Goal: Use online tool/utility: Utilize a website feature to perform a specific function

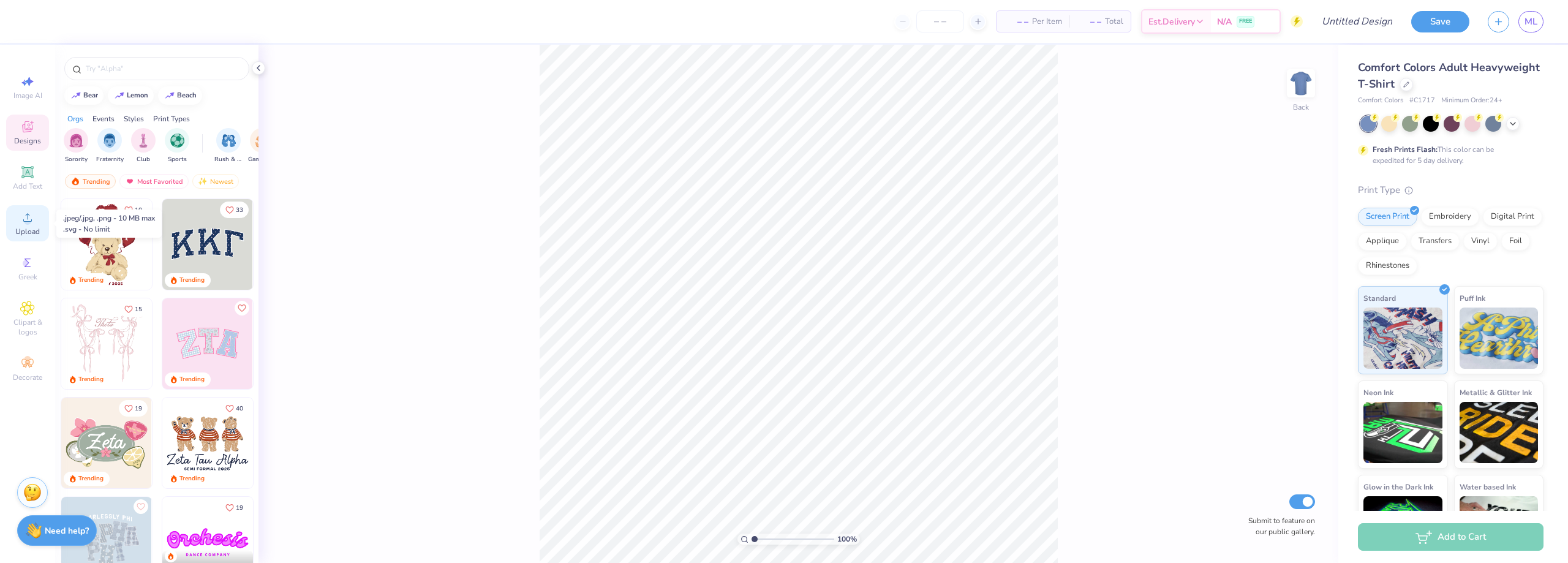
click at [26, 226] on div "Upload" at bounding box center [27, 223] width 43 height 36
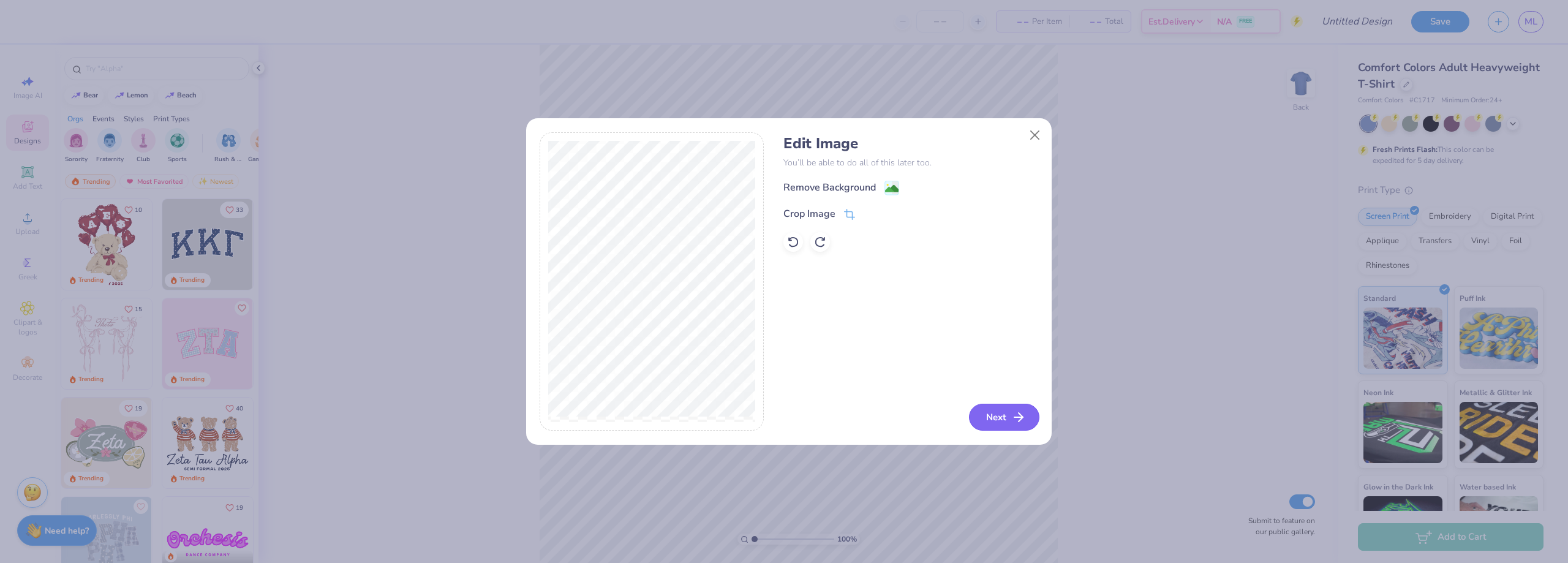
click at [1009, 420] on button "Next" at bounding box center [1004, 417] width 71 height 27
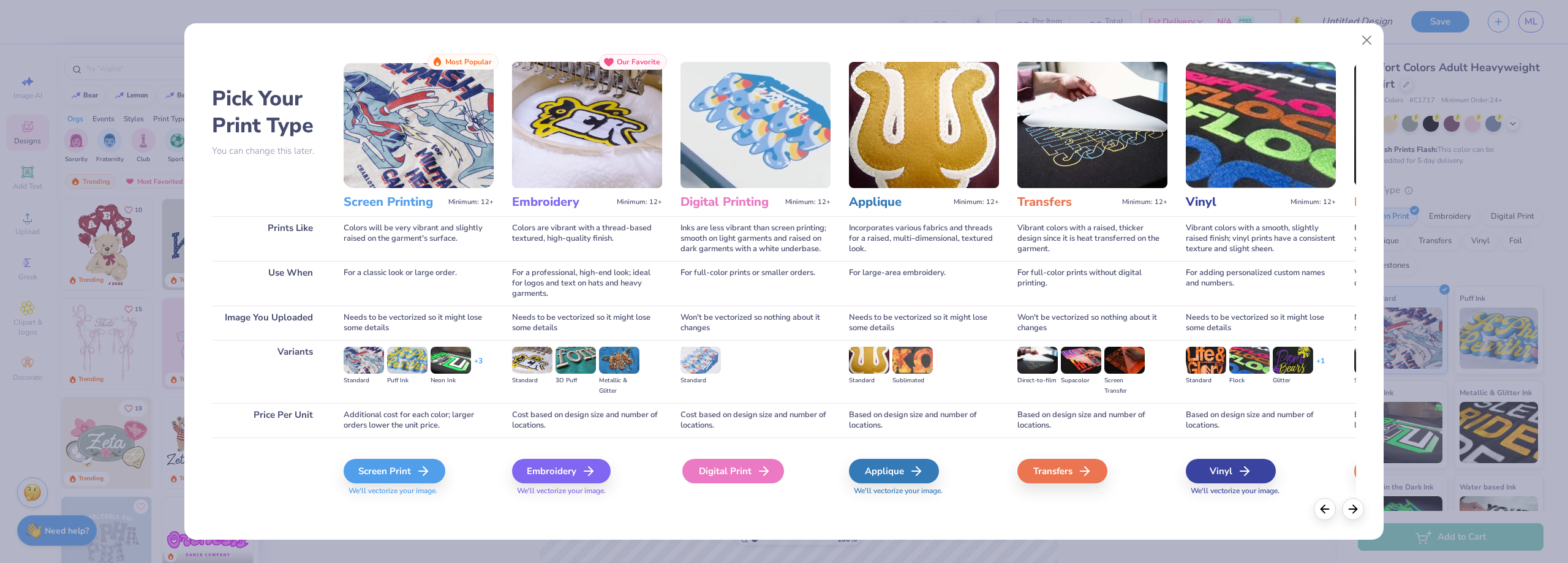
click at [741, 471] on div "Digital Print" at bounding box center [733, 471] width 102 height 24
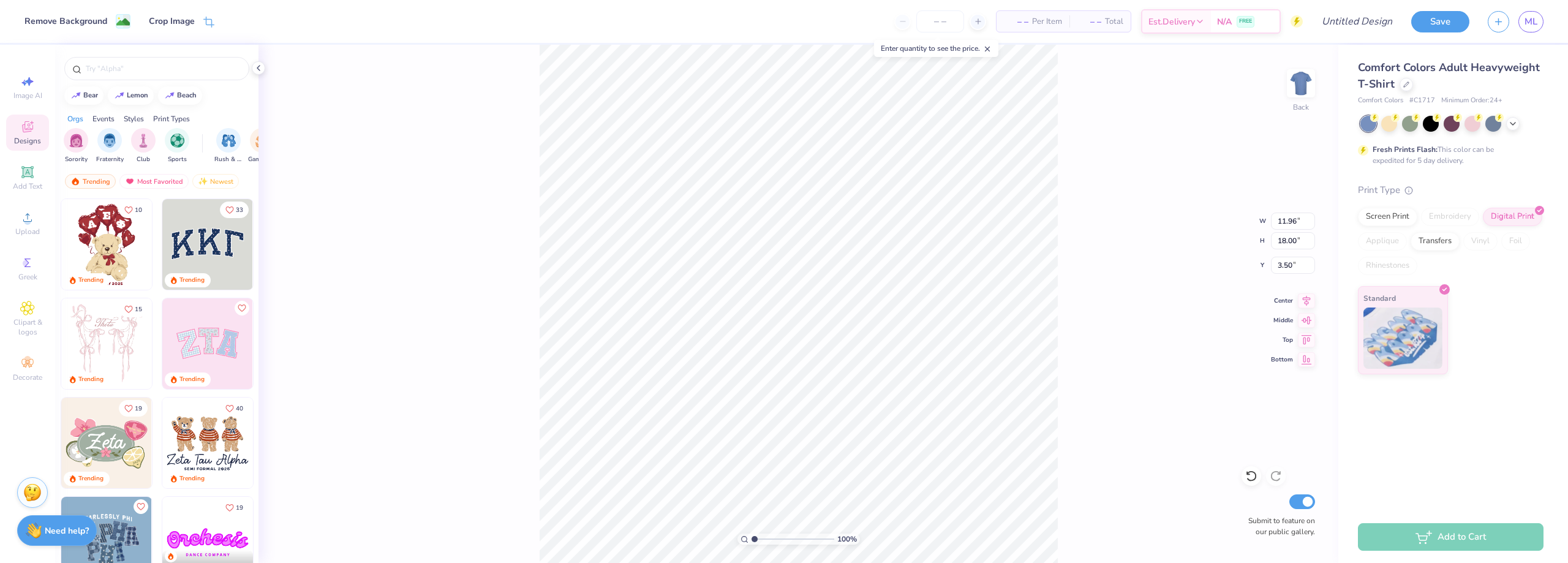
type input "6.22"
type input "9.36"
type input "3.80"
click at [36, 226] on div "Upload" at bounding box center [27, 223] width 43 height 36
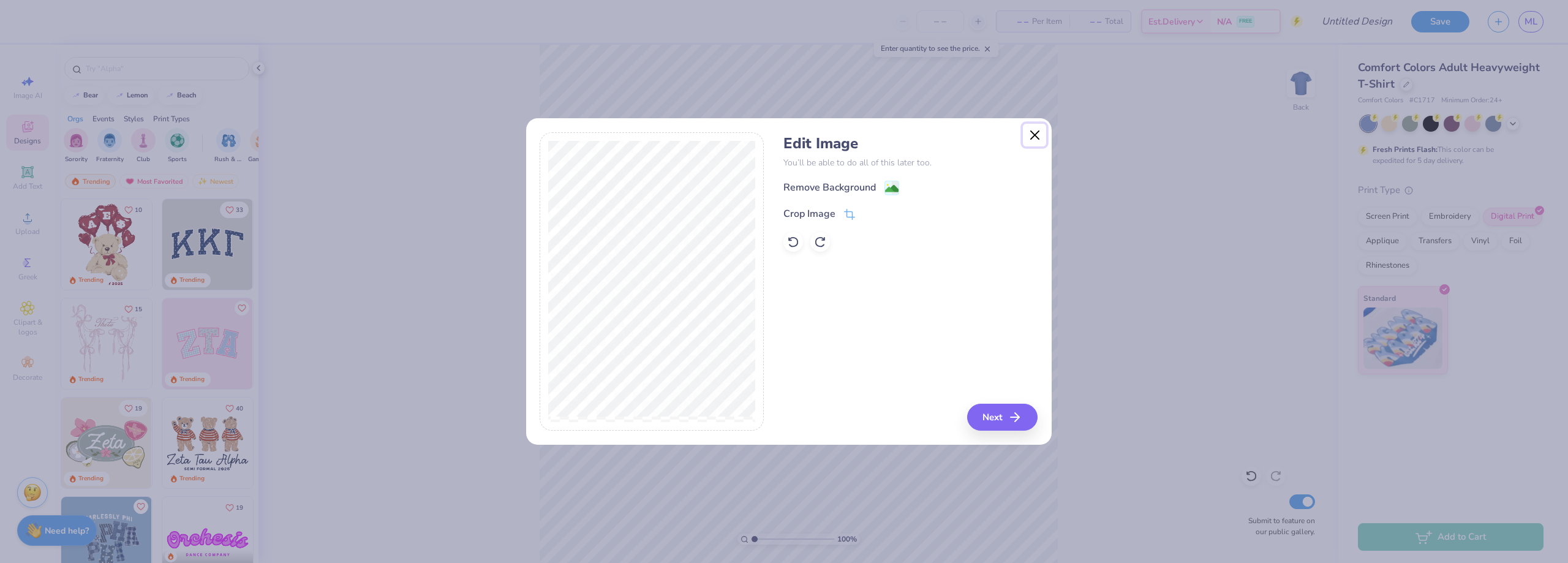
click at [1034, 135] on button "Close" at bounding box center [1034, 135] width 23 height 23
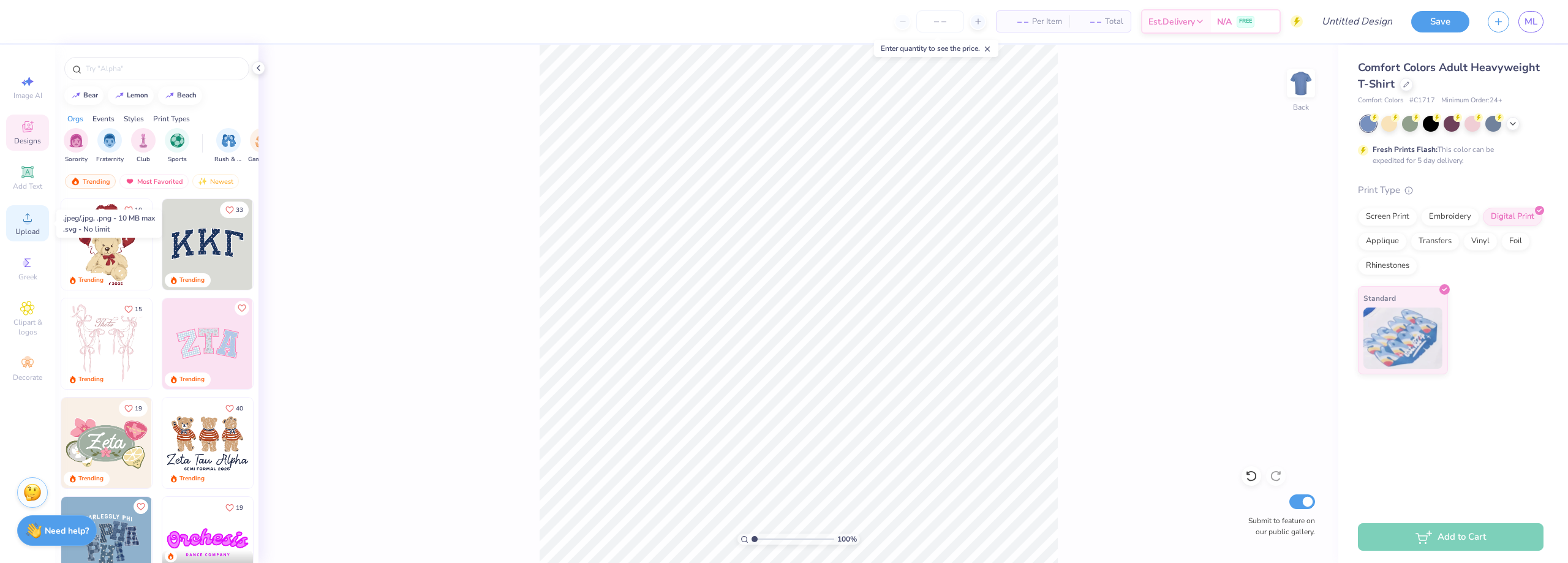
click at [26, 228] on span "Upload" at bounding box center [27, 231] width 24 height 10
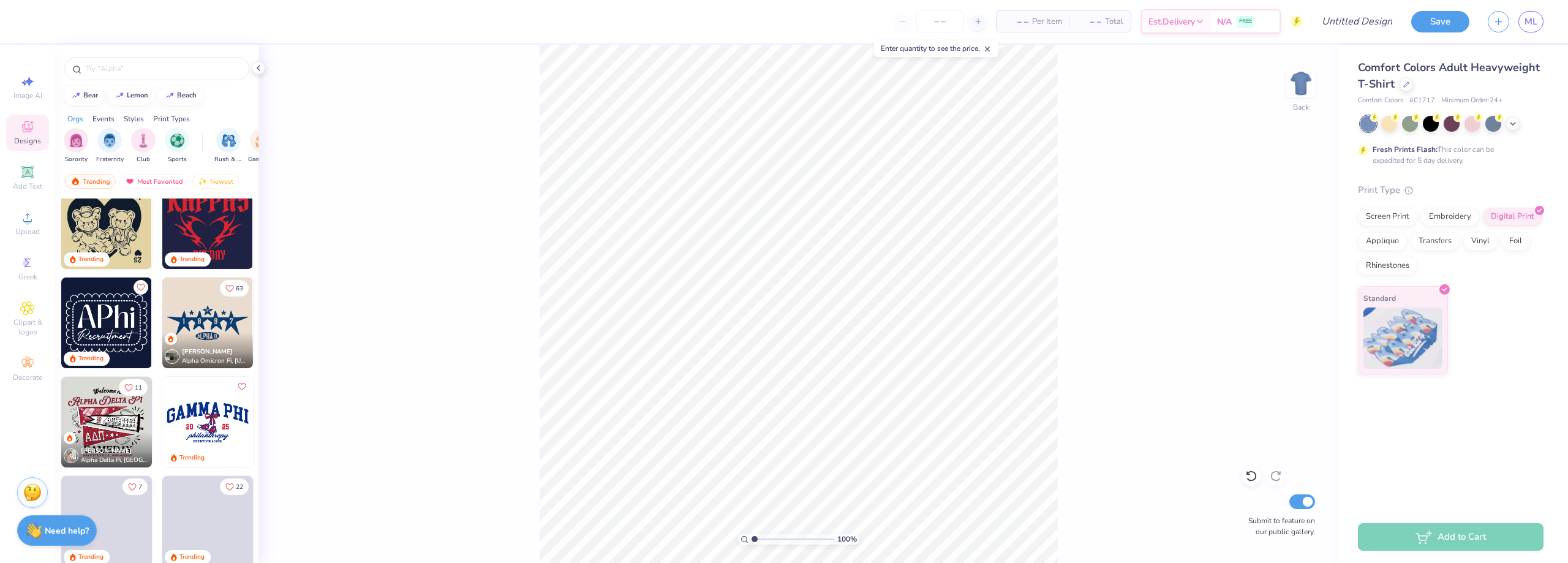
scroll to position [735, 0]
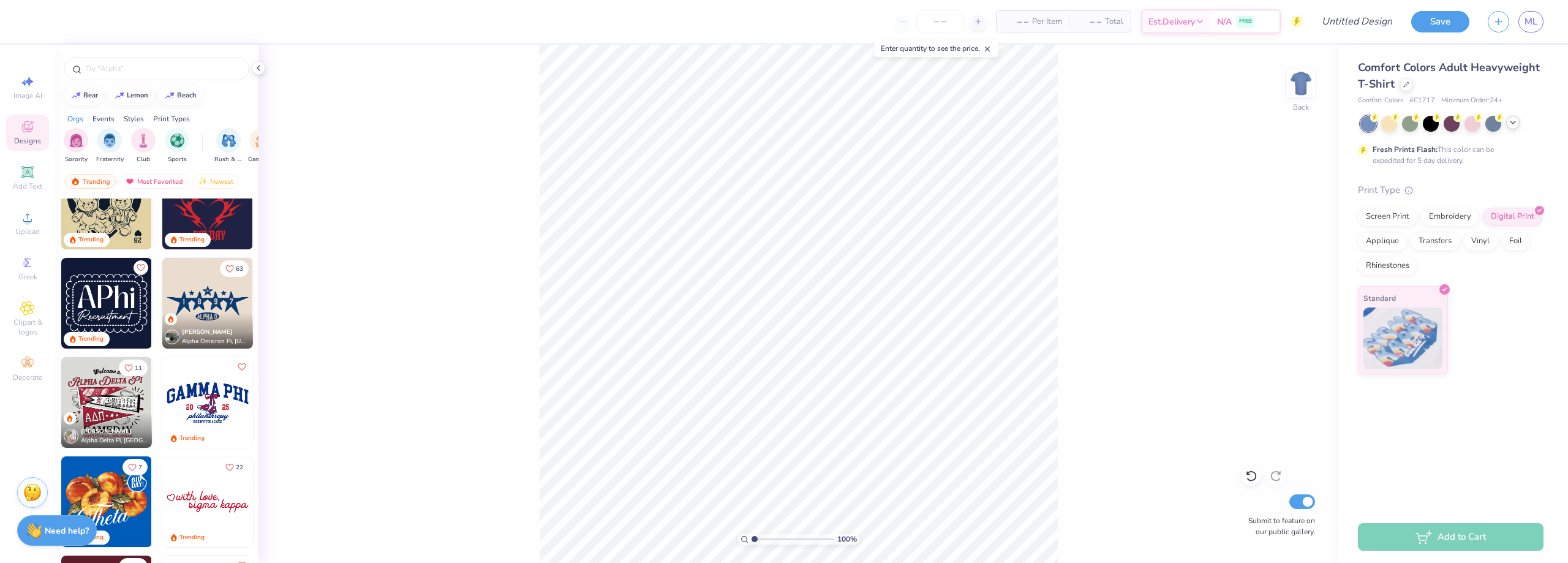
click at [1511, 124] on icon at bounding box center [1513, 122] width 10 height 10
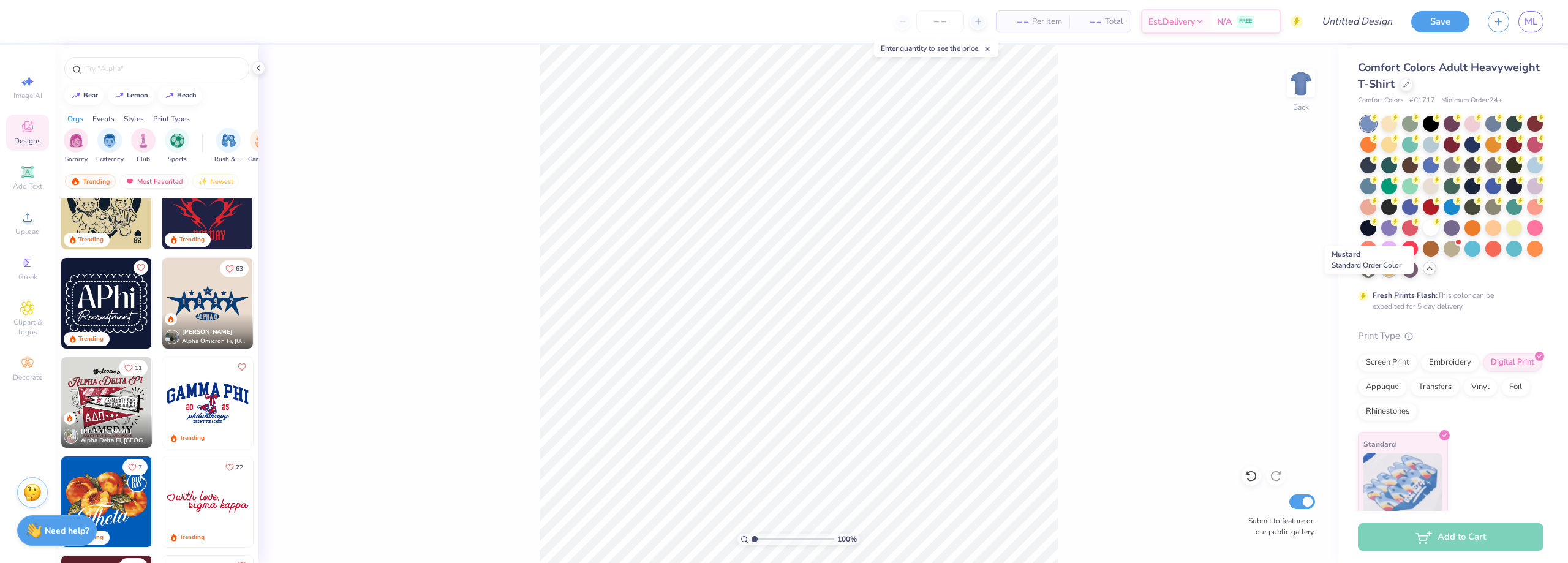
click at [1381, 277] on div at bounding box center [1389, 269] width 16 height 16
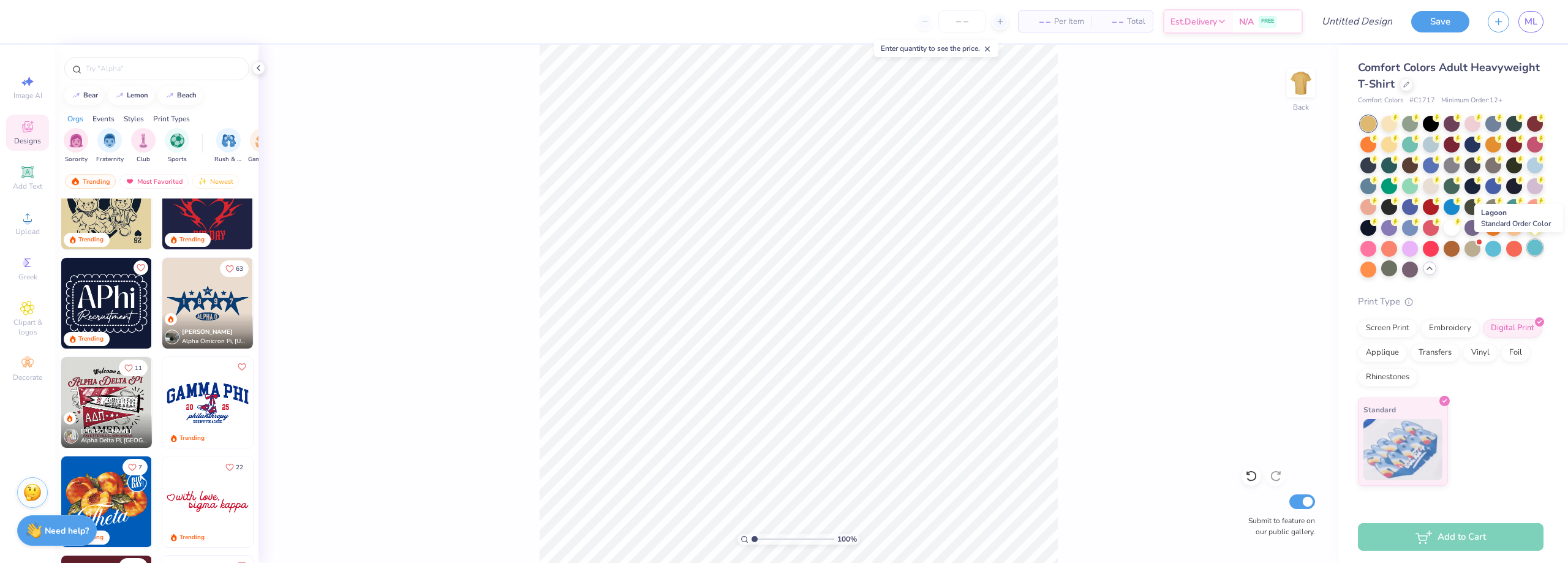
click at [1538, 248] on div at bounding box center [1534, 248] width 16 height 16
click at [1538, 226] on div at bounding box center [1534, 226] width 16 height 16
click at [1395, 127] on div at bounding box center [1389, 123] width 16 height 16
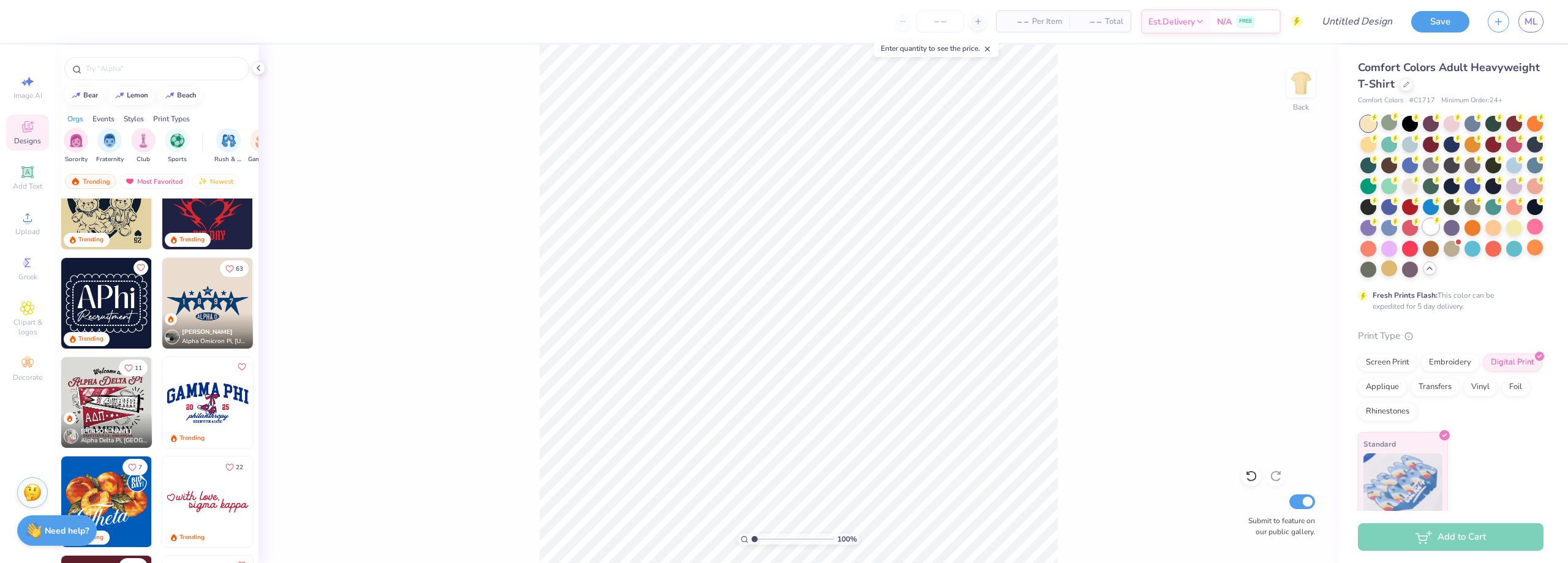
click at [1423, 235] on div at bounding box center [1431, 226] width 16 height 16
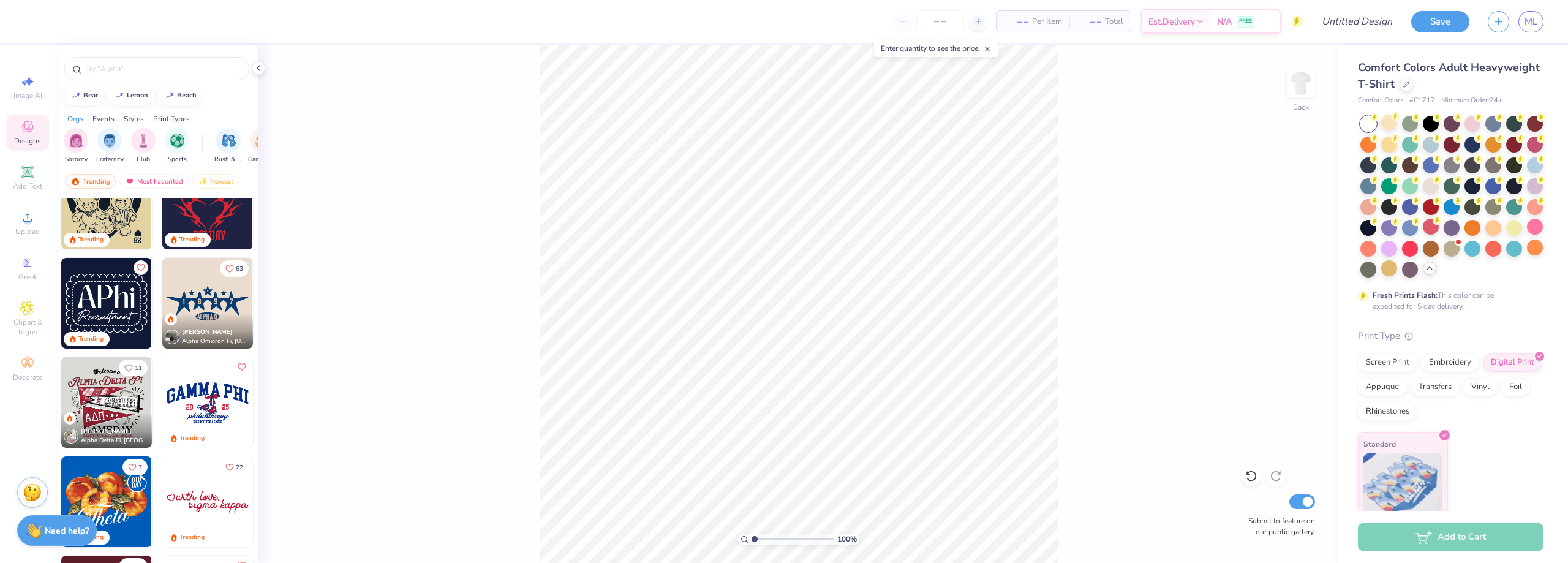
click at [1239, 232] on div "100 % Back Submit to feature on our public gallery." at bounding box center [798, 304] width 1080 height 518
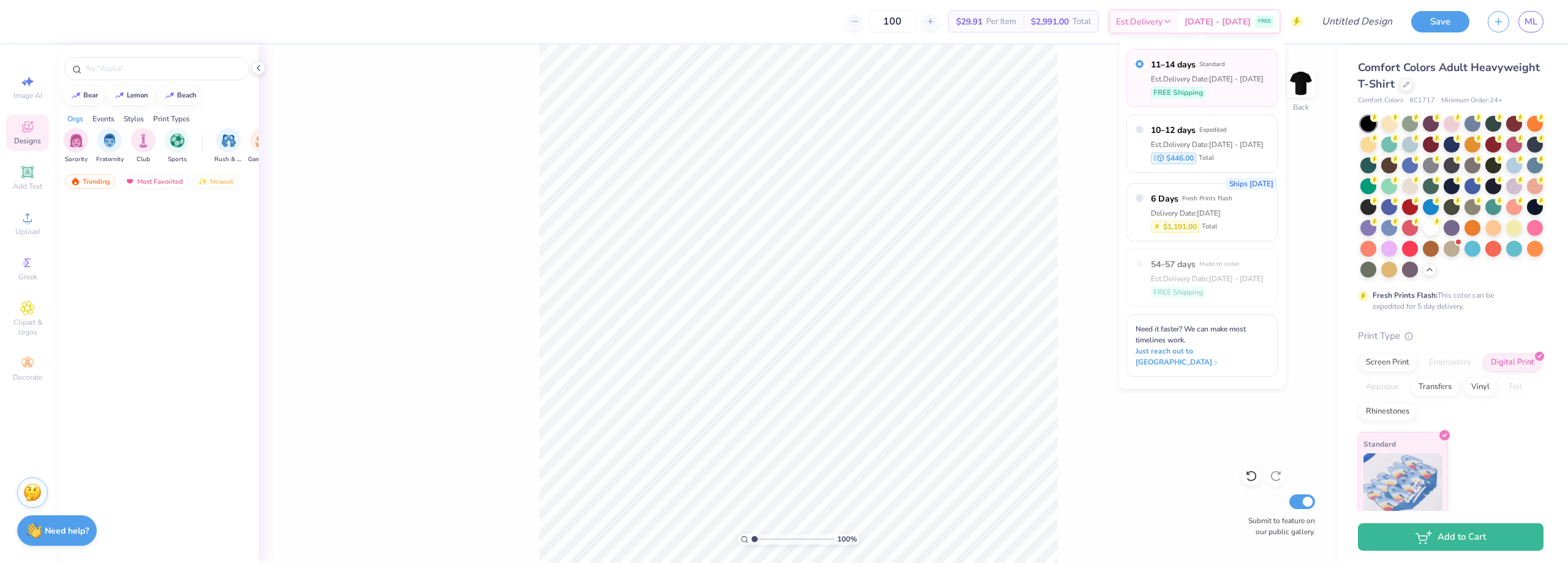
scroll to position [30, 0]
